Goal: Find specific page/section: Find specific page/section

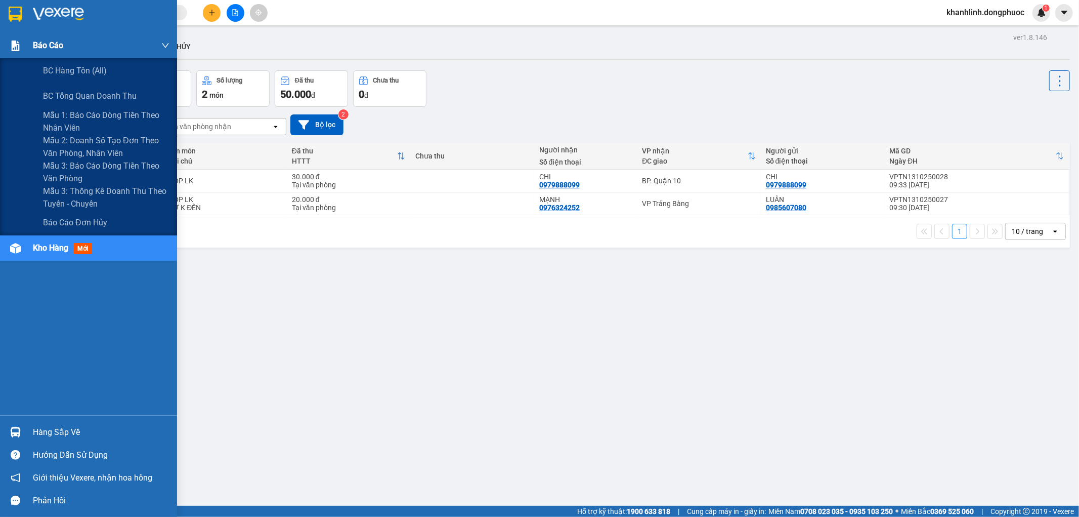
click at [30, 43] on div "Báo cáo" at bounding box center [88, 45] width 177 height 25
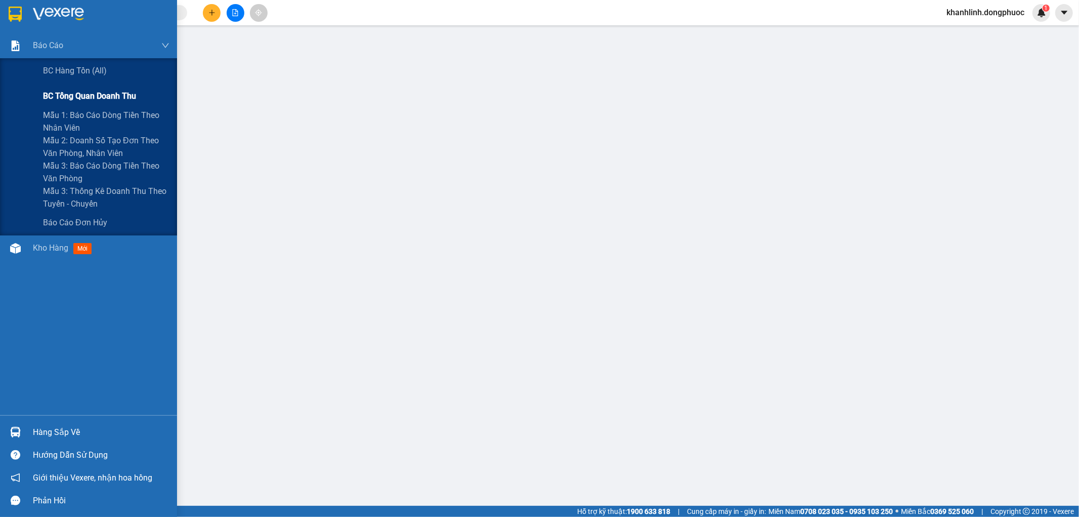
click at [61, 95] on span "BC tổng quan doanh thu" at bounding box center [89, 96] width 93 height 13
